Goal: Communication & Community: Connect with others

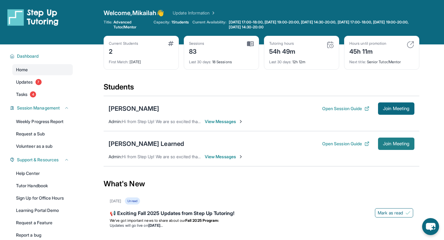
click at [391, 142] on span "Join Meeting" at bounding box center [396, 144] width 27 height 4
click at [391, 145] on span "Join Meeting" at bounding box center [396, 144] width 27 height 4
click at [392, 142] on span "Join Meeting" at bounding box center [396, 144] width 27 height 4
click at [405, 144] on span "Join Meeting" at bounding box center [396, 144] width 27 height 4
